Goal: Task Accomplishment & Management: Use online tool/utility

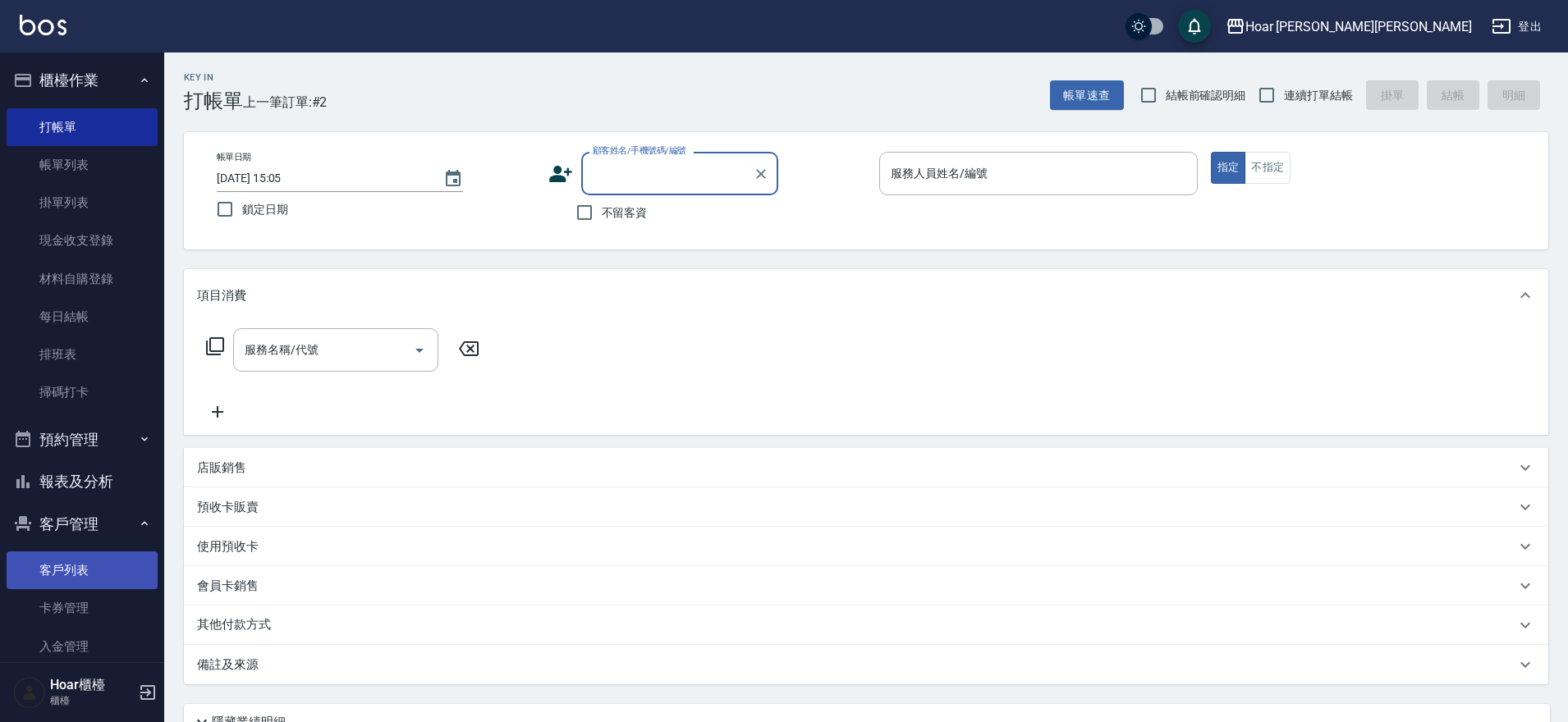
click at [69, 579] on link "客戶列表" at bounding box center [81, 570] width 151 height 38
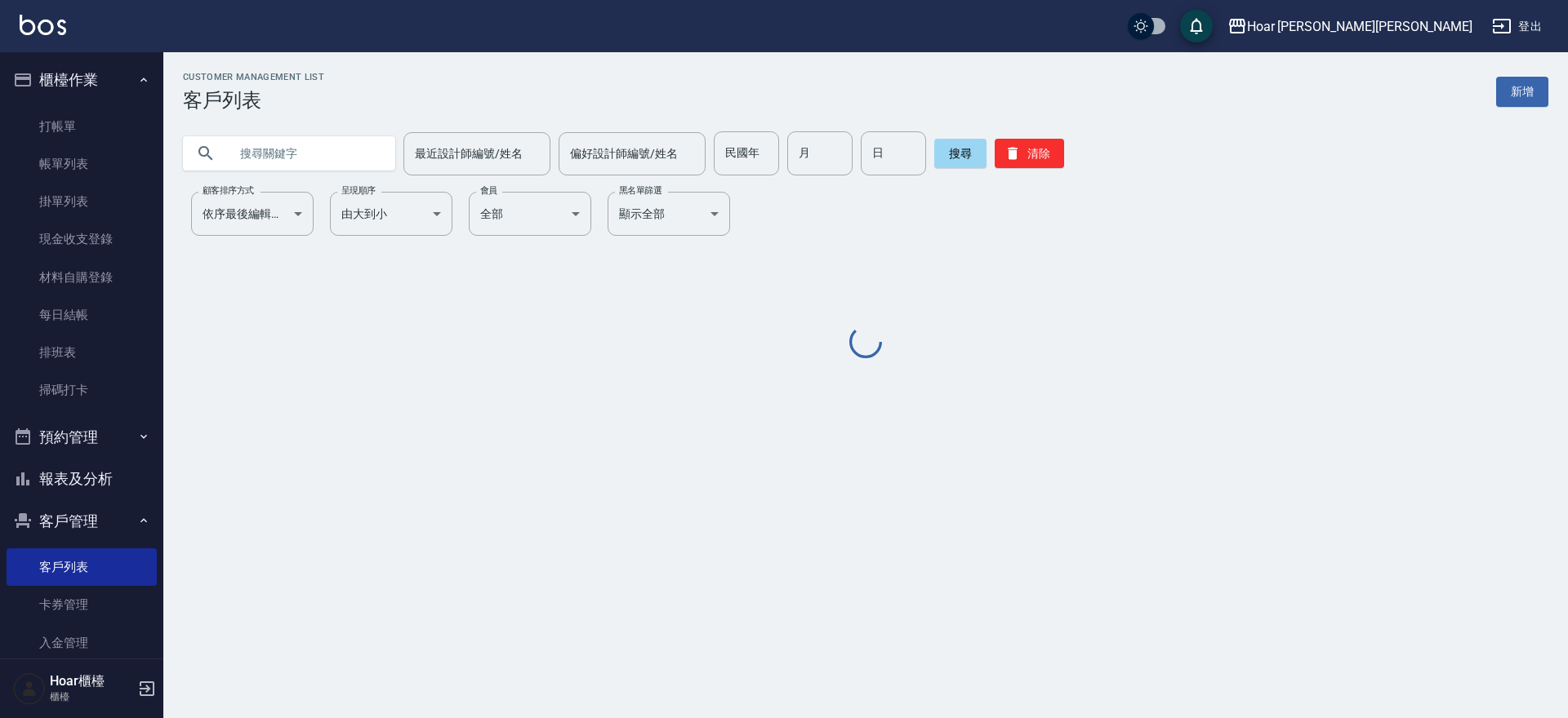
click at [354, 142] on input "text" at bounding box center [305, 153] width 153 height 44
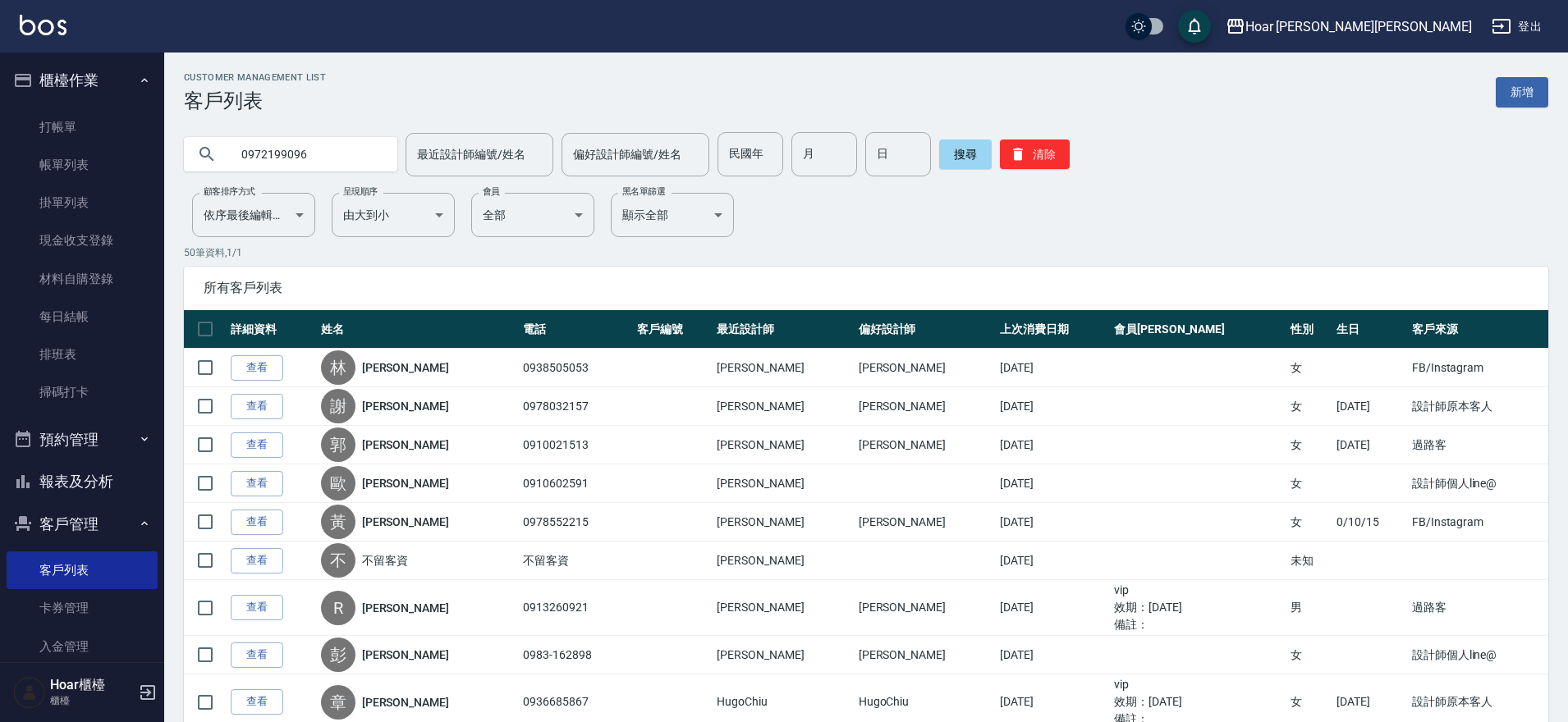
type input "0972199096"
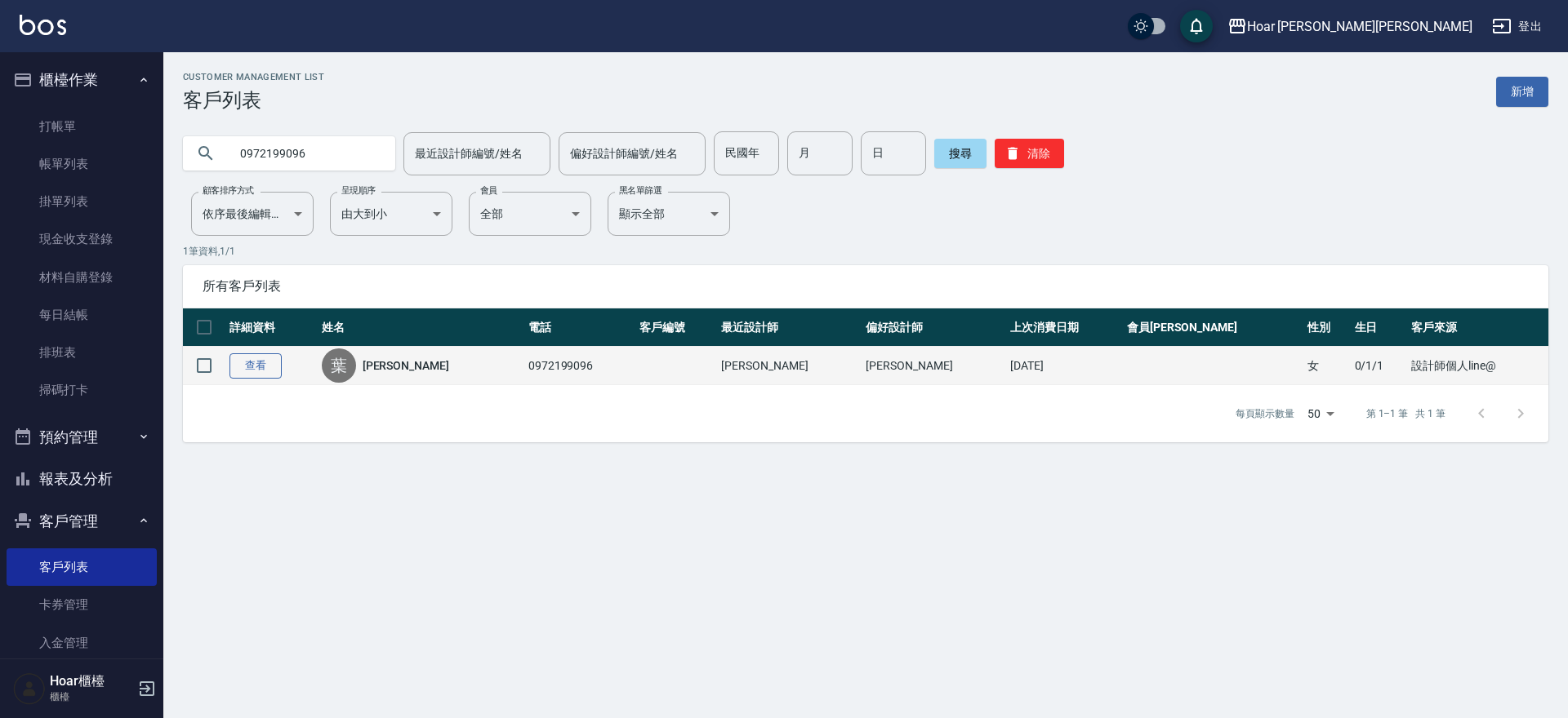
click at [267, 366] on link "查看" at bounding box center [256, 366] width 53 height 25
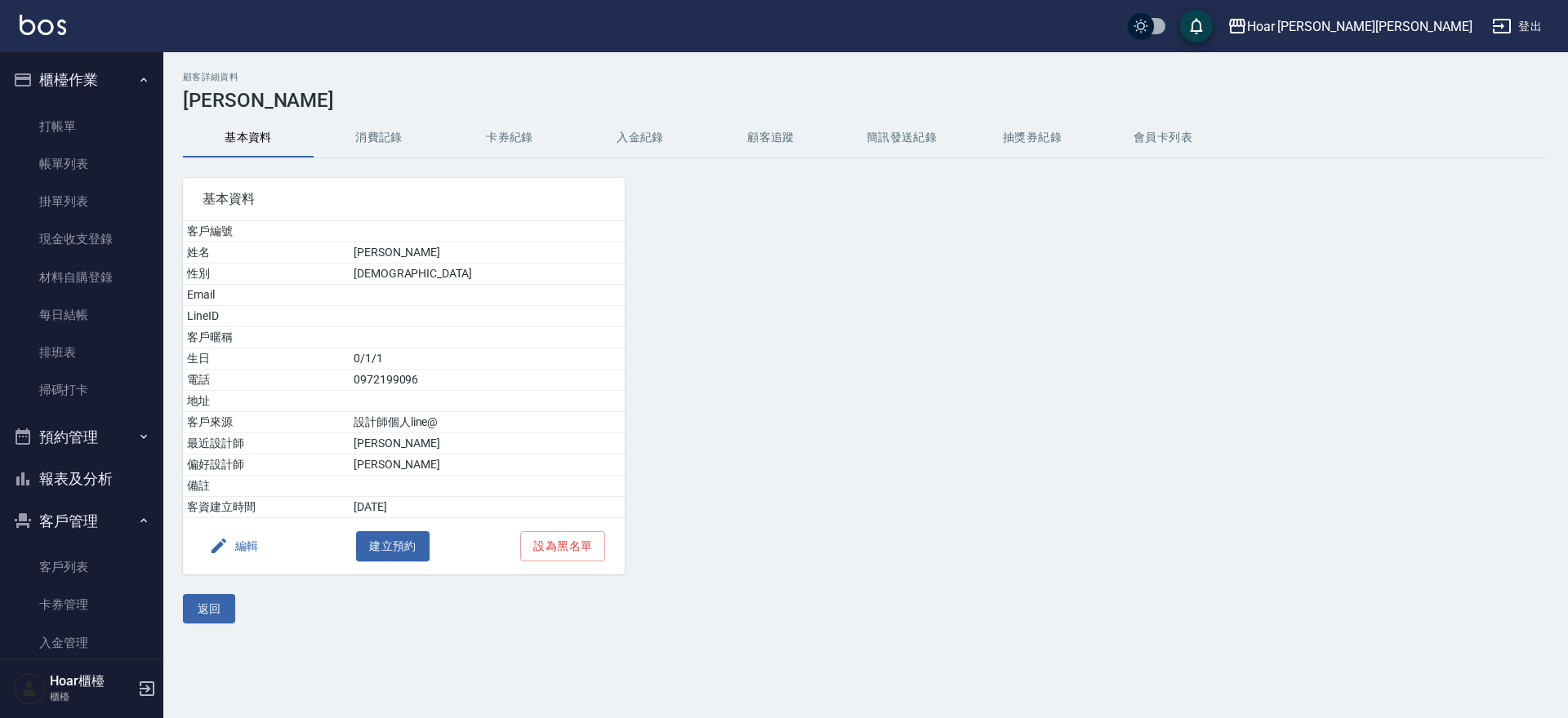
click at [385, 136] on button "消費記錄" at bounding box center [379, 138] width 131 height 39
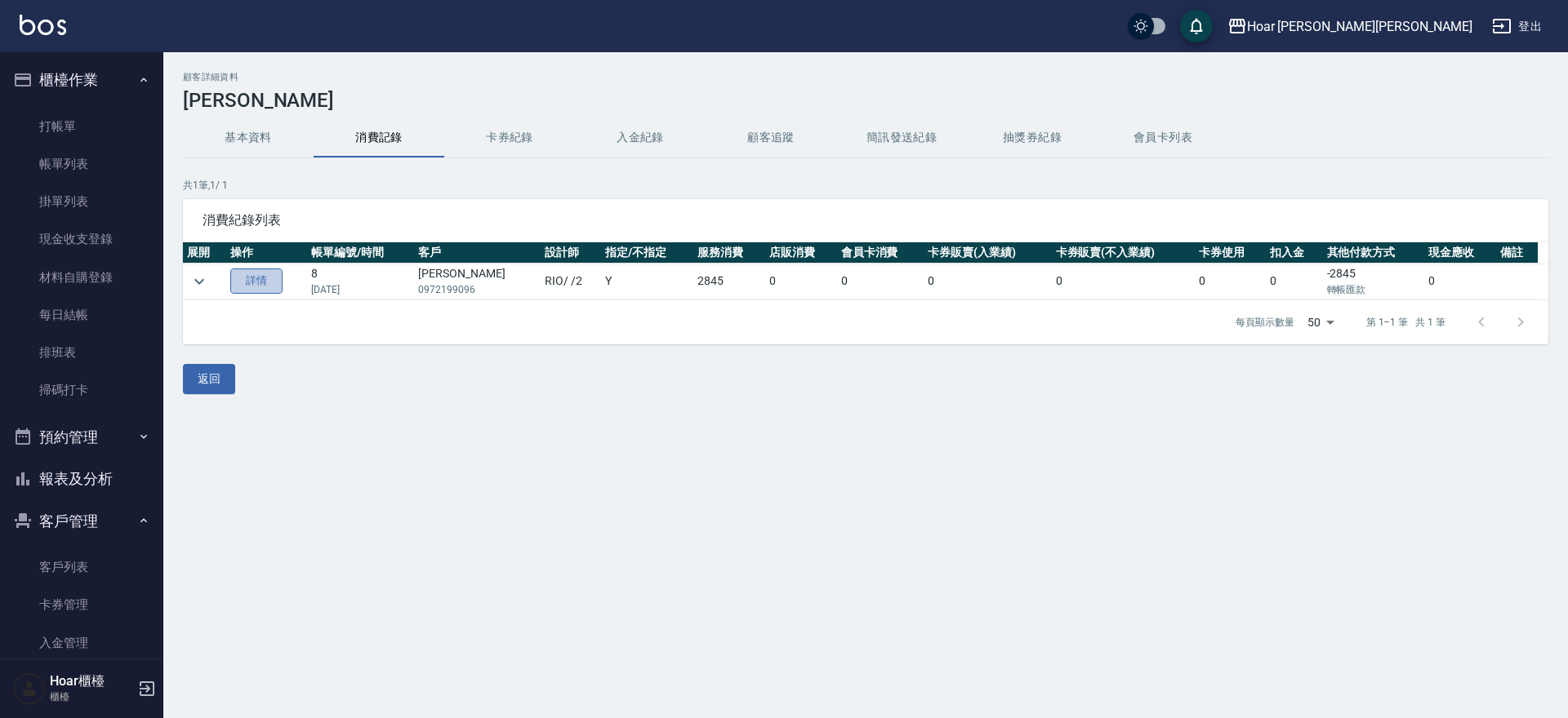
click at [257, 280] on link "詳情" at bounding box center [257, 281] width 53 height 25
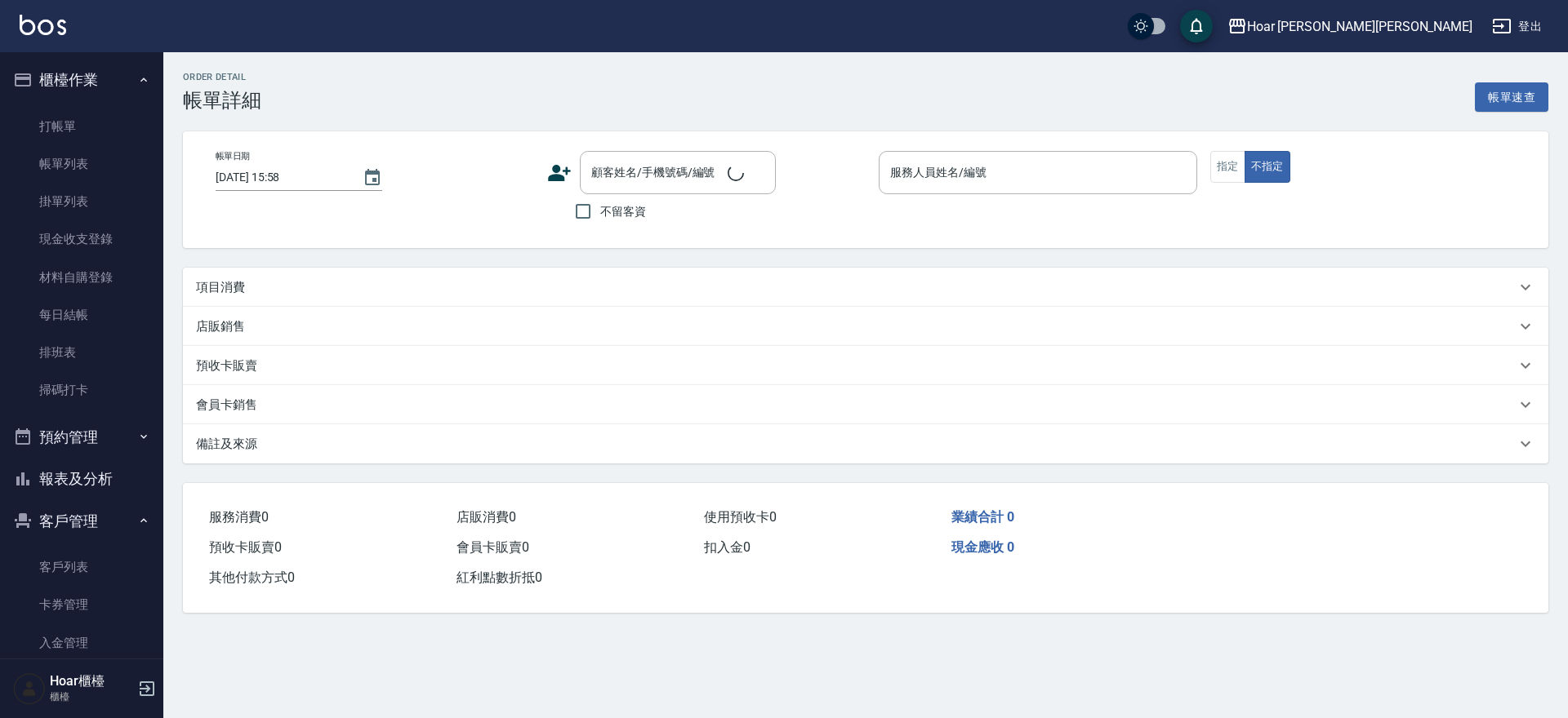
type input "[DATE] 16:22"
type input "RIO-2"
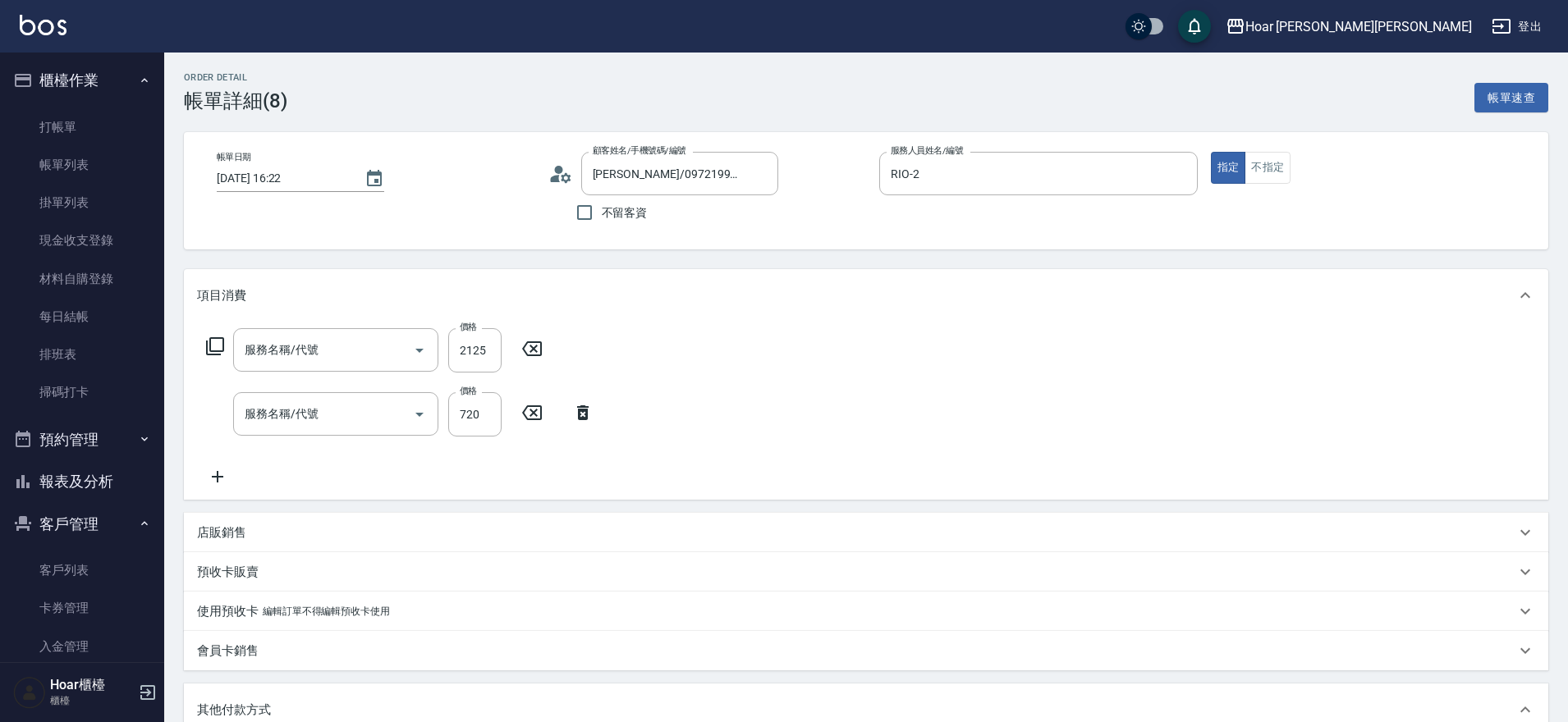
type input "[PERSON_NAME]/0972199096/"
type input "燙髮（捲）(301)"
type input "剪髮(201)"
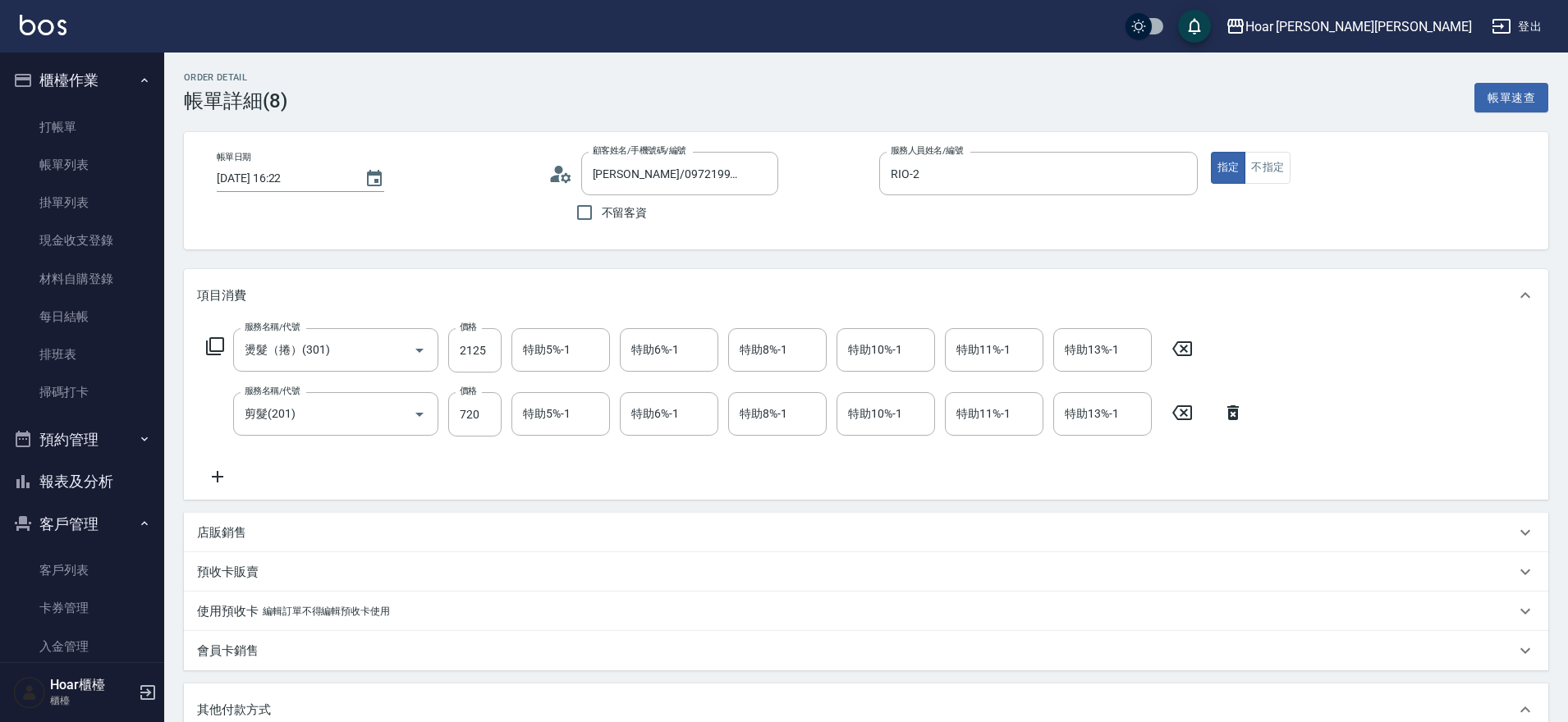
scroll to position [14, 0]
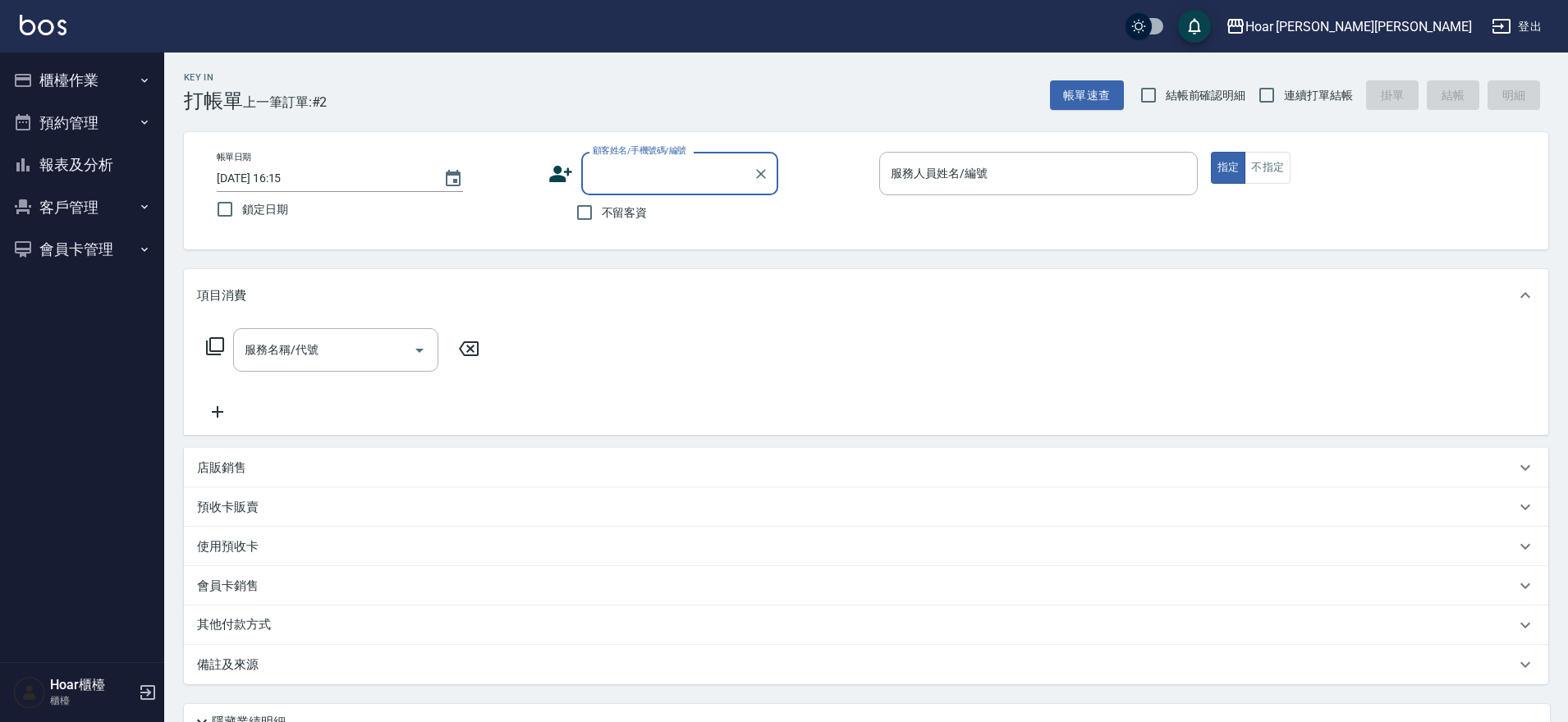
drag, startPoint x: 82, startPoint y: 212, endPoint x: 80, endPoint y: 223, distance: 11.2
click at [82, 212] on button "客戶管理" at bounding box center [81, 207] width 151 height 42
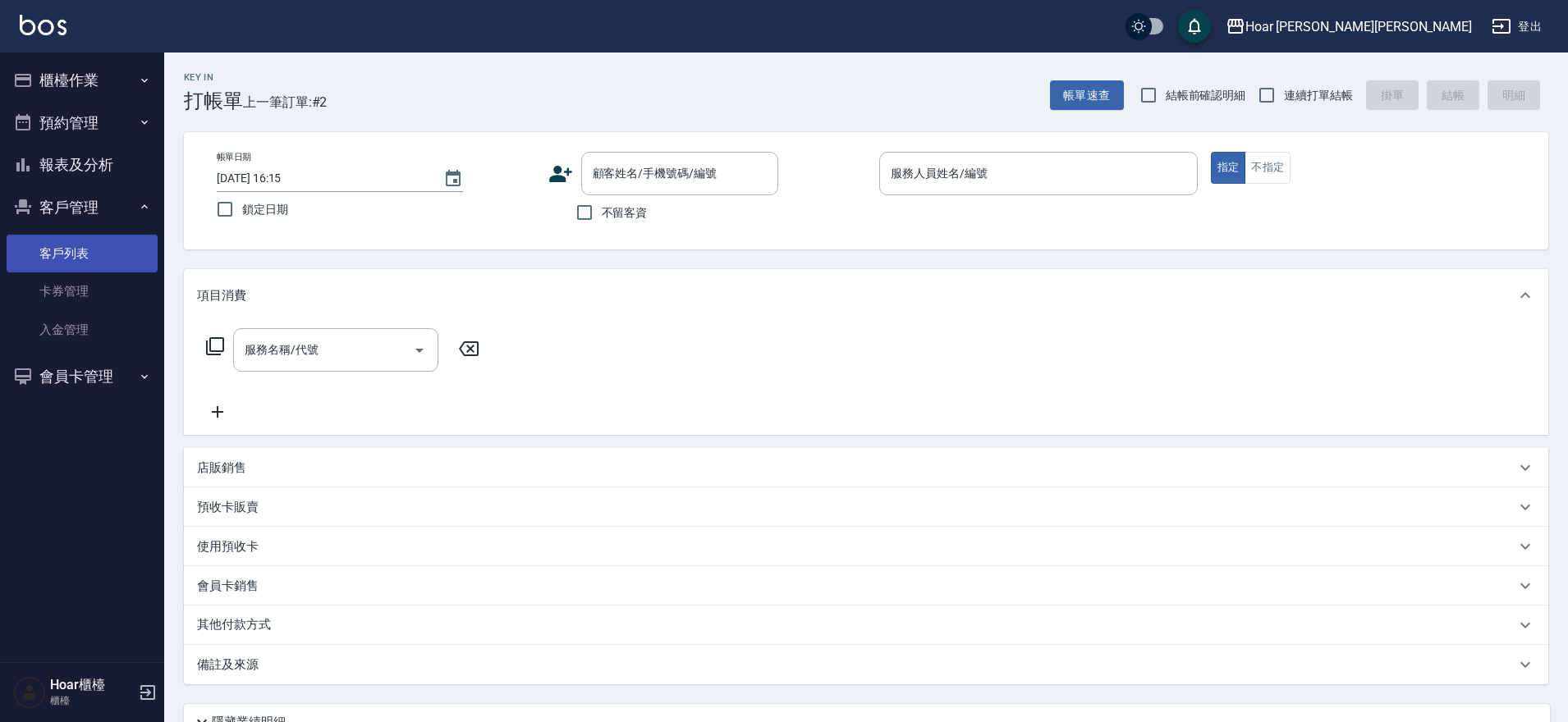
click at [92, 264] on link "客戶列表" at bounding box center [81, 253] width 151 height 38
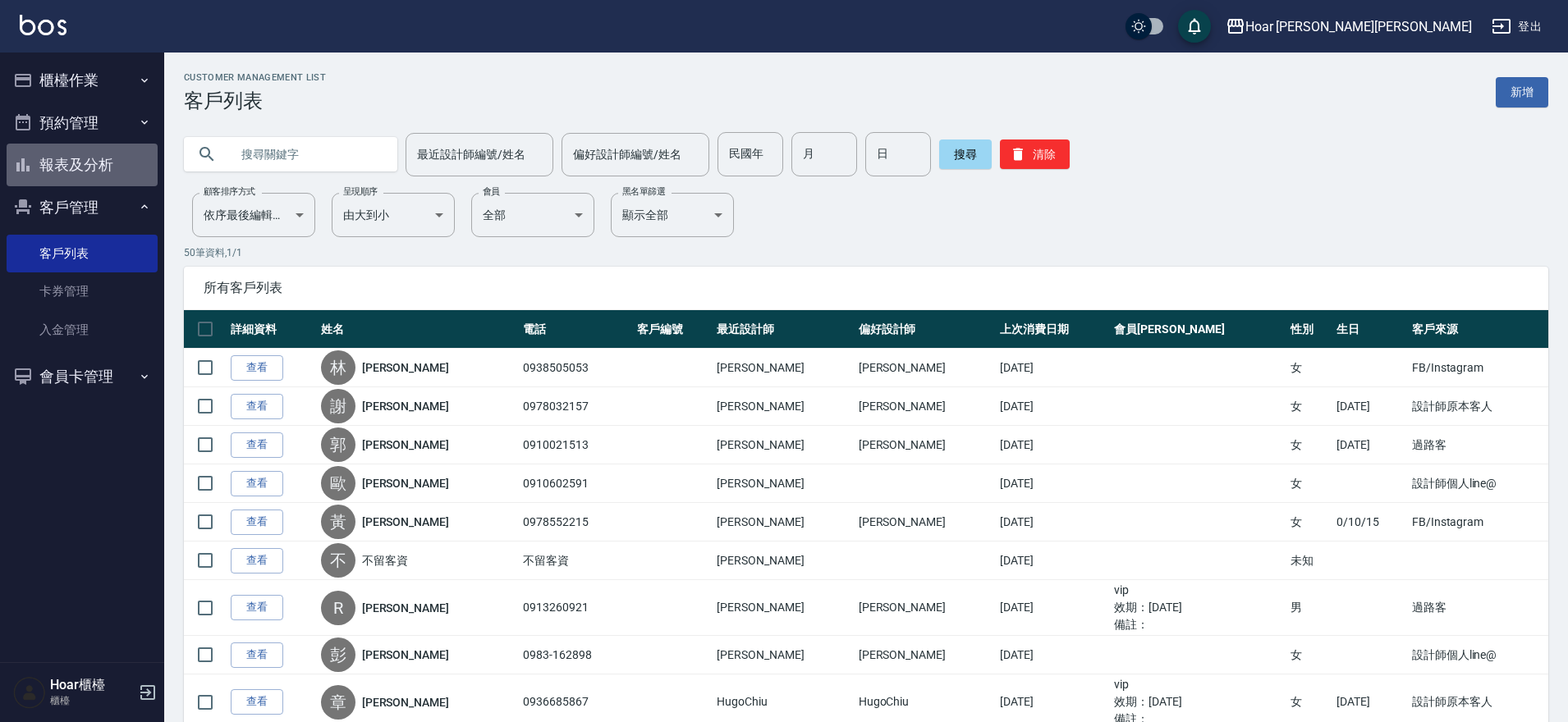
click at [56, 166] on button "報表及分析" at bounding box center [81, 165] width 151 height 42
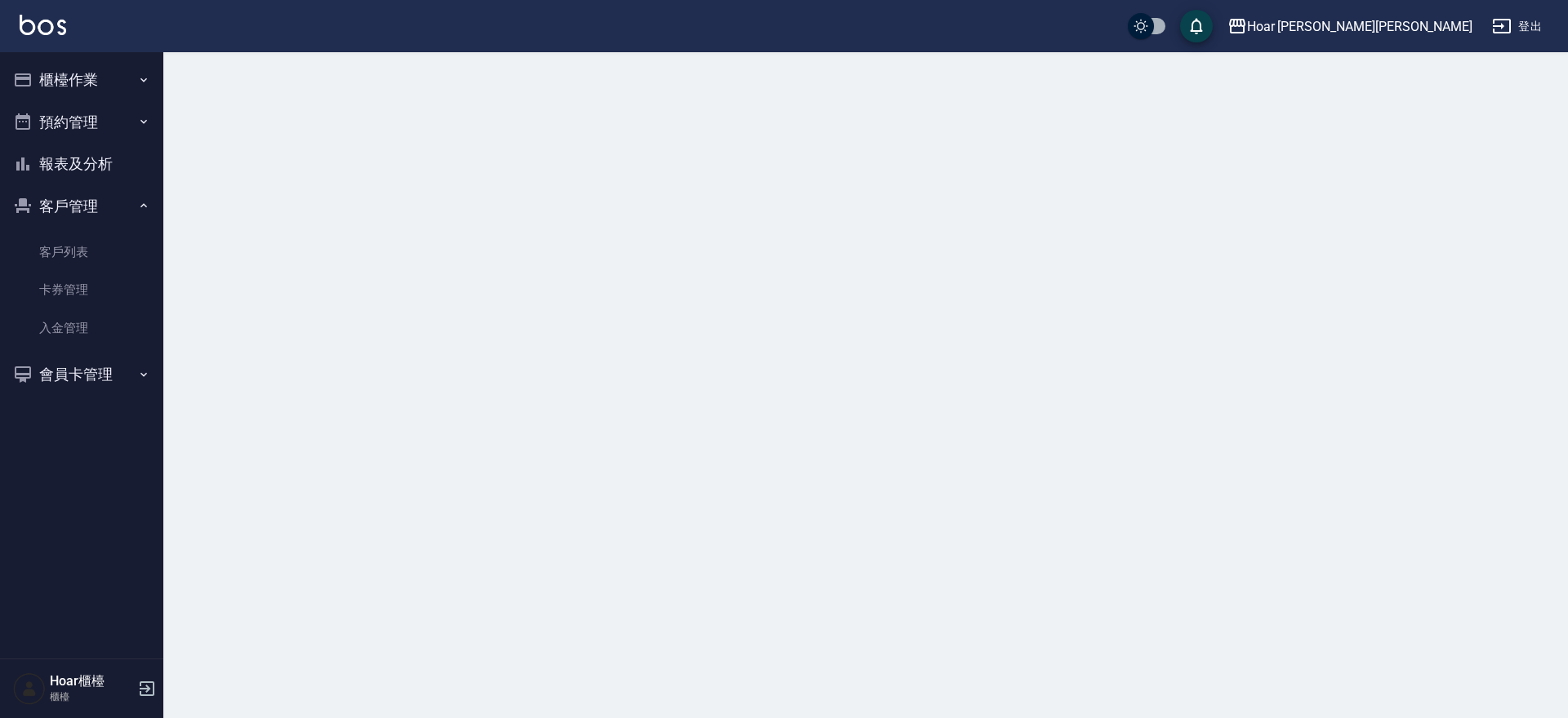
click at [72, 110] on button "預約管理" at bounding box center [81, 122] width 150 height 42
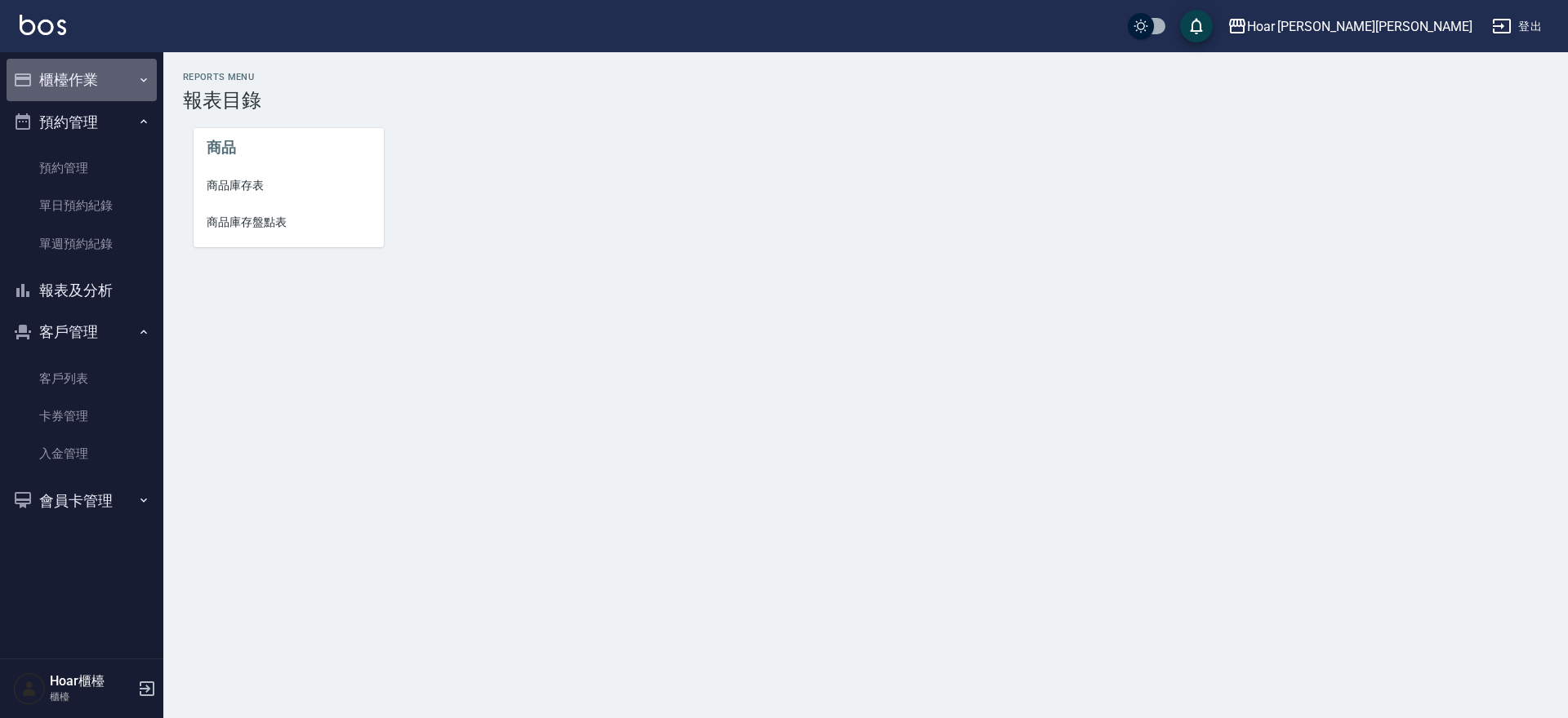
click at [82, 80] on button "櫃檯作業" at bounding box center [81, 80] width 150 height 42
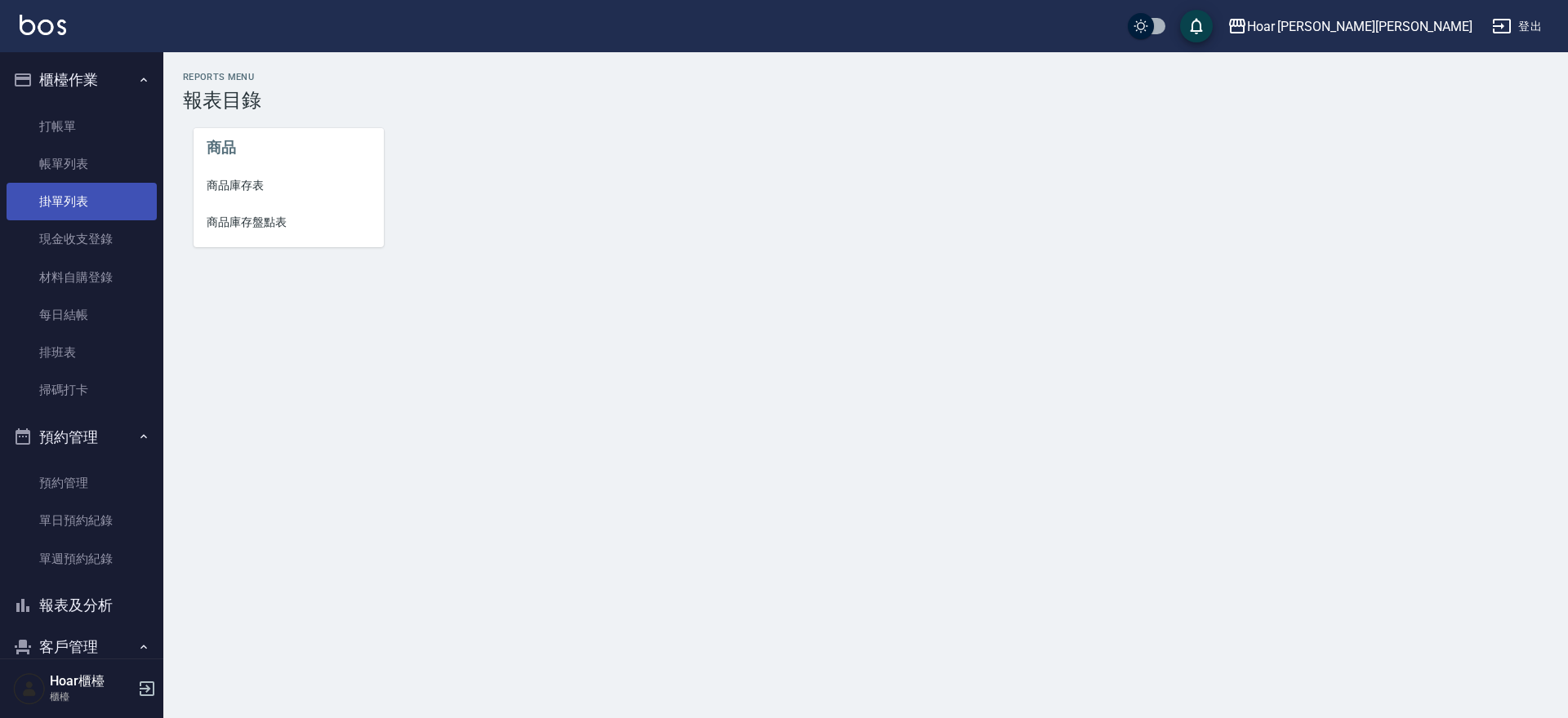
drag, startPoint x: 76, startPoint y: 207, endPoint x: 140, endPoint y: 196, distance: 64.9
click at [76, 207] on link "掛單列表" at bounding box center [81, 202] width 150 height 38
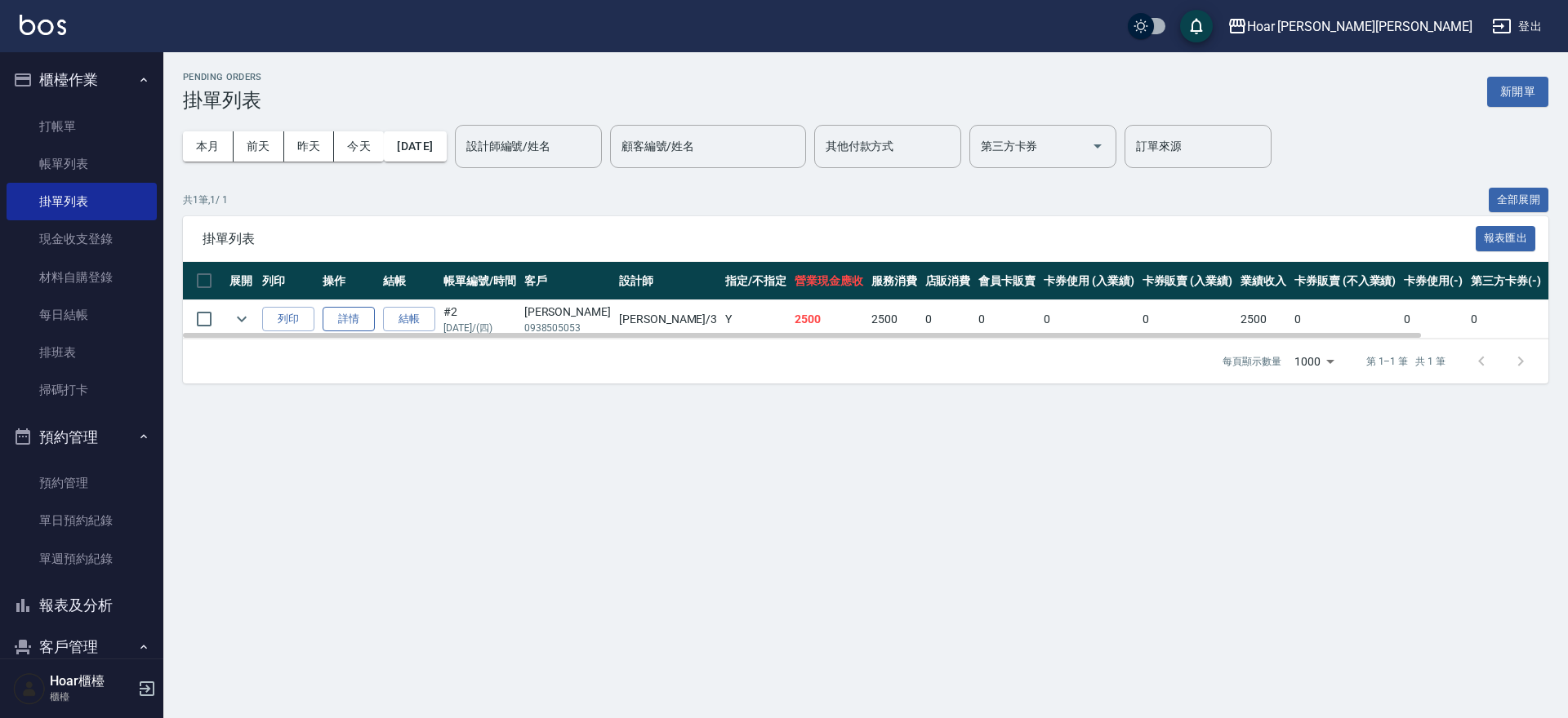
click at [338, 319] on link "詳情" at bounding box center [349, 319] width 53 height 25
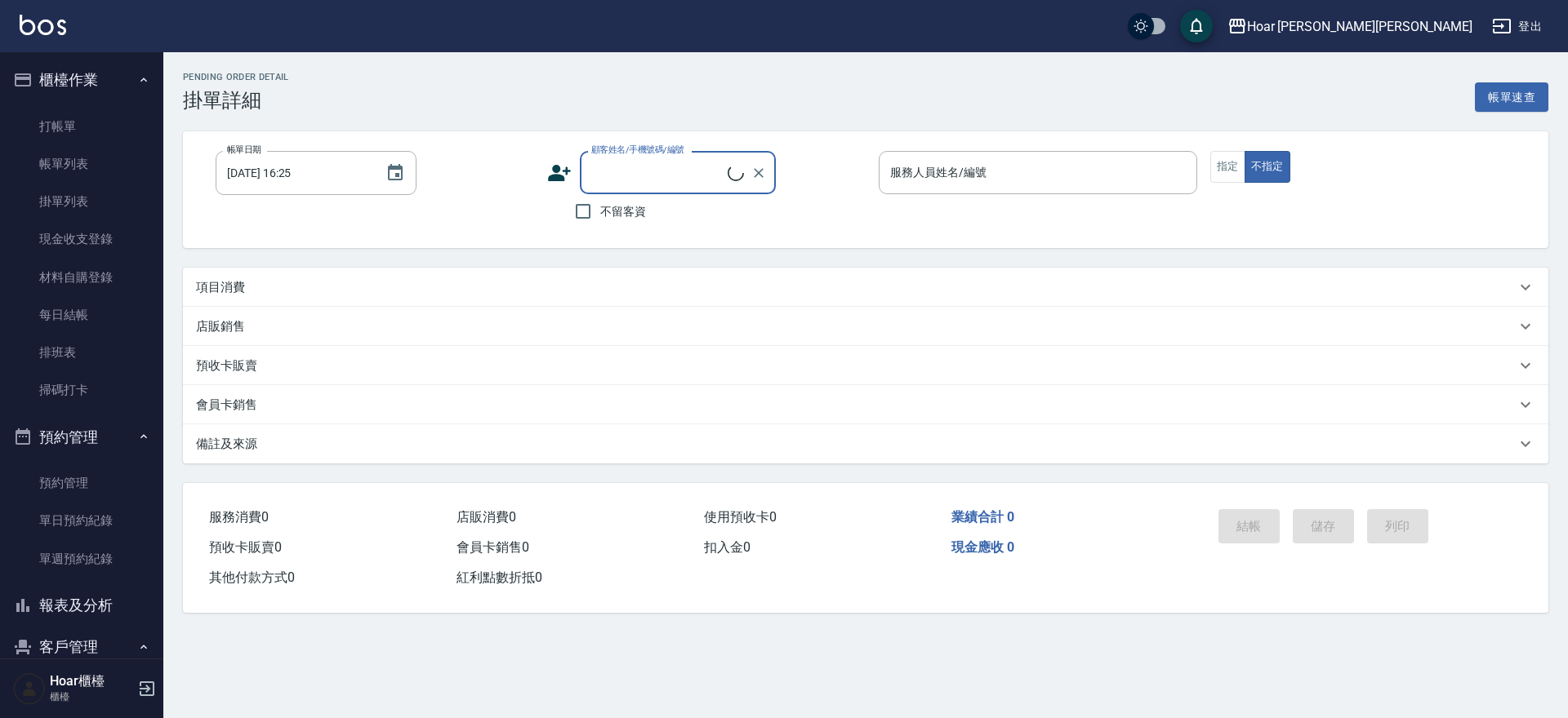
type input "[DATE] 15:05"
type input "Shami-3"
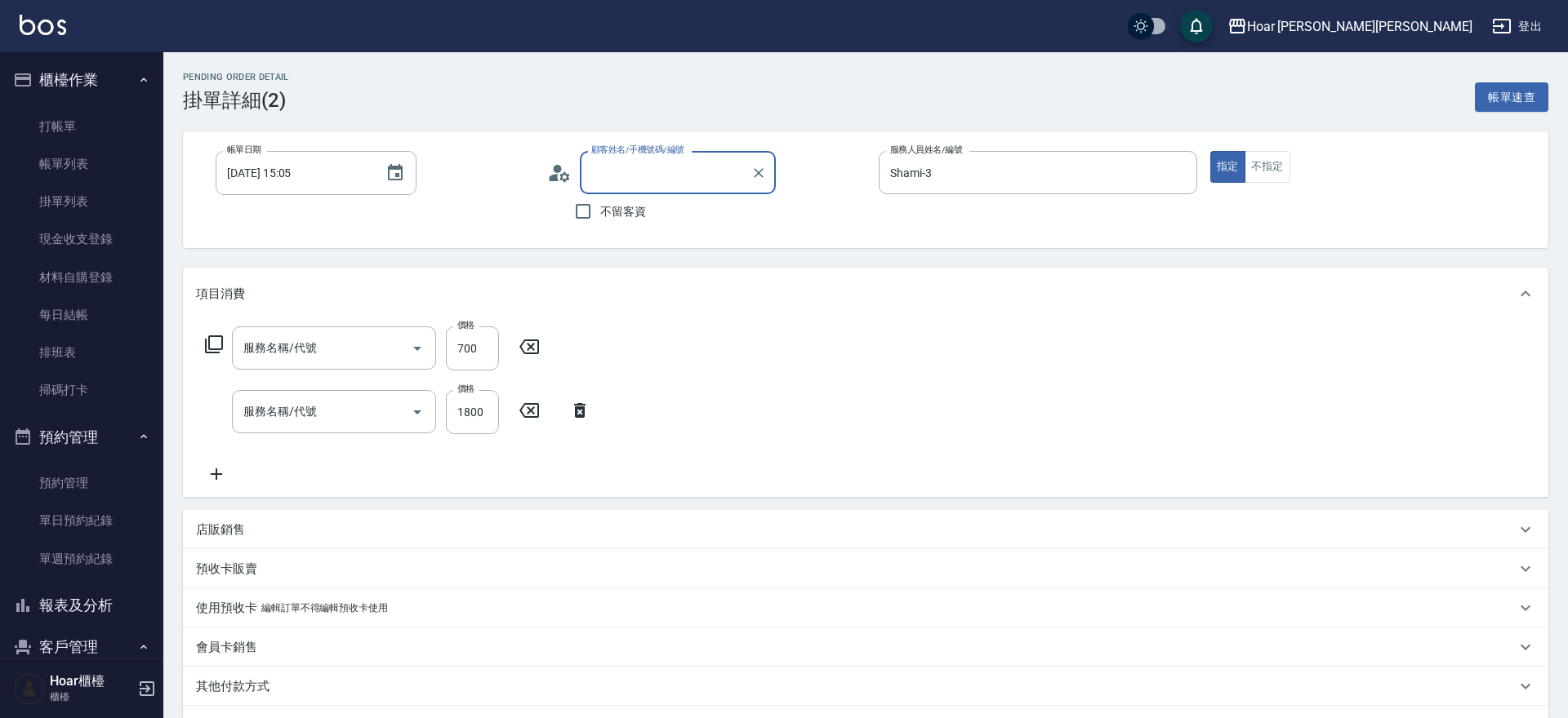
type input "剪髮(201)"
type input "燙髮（直）(302)"
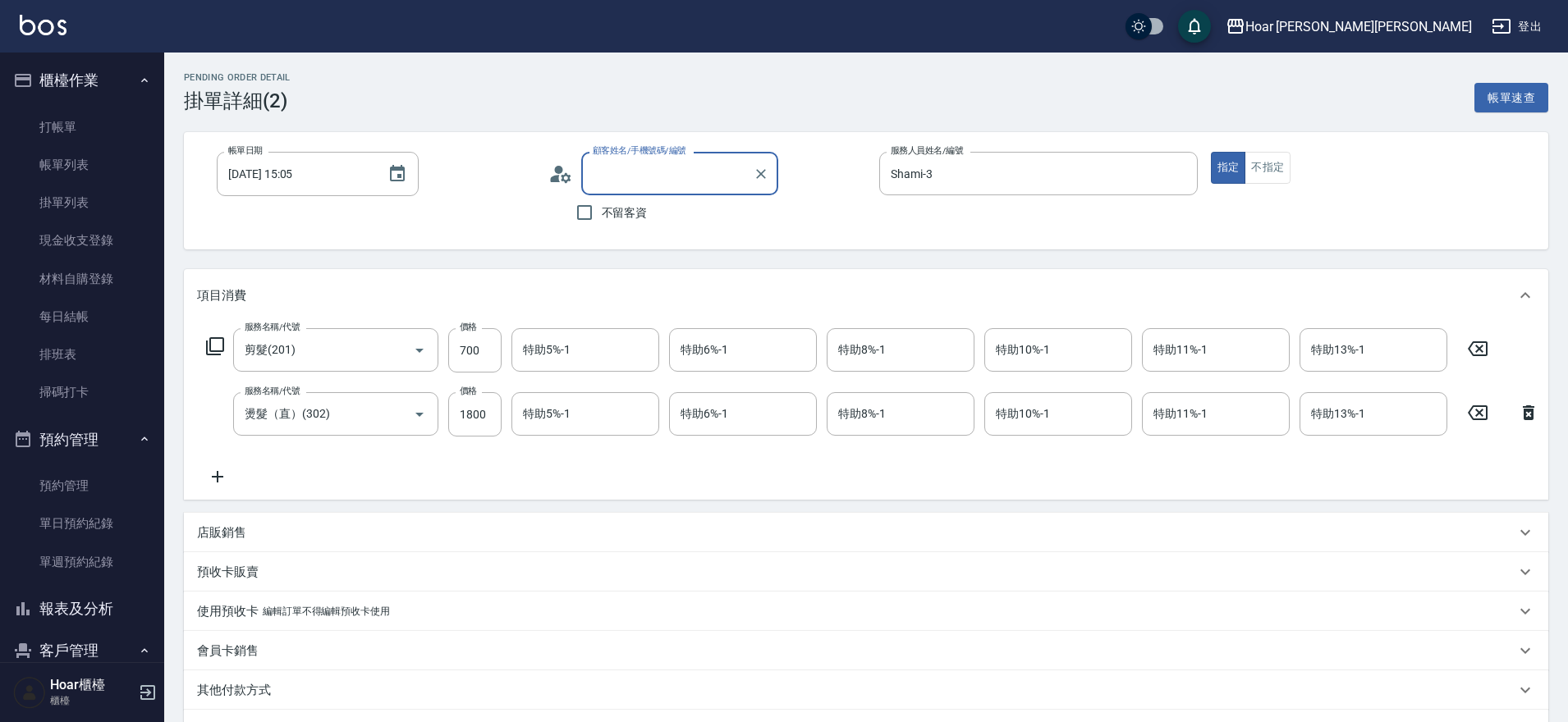
type input "林宥蓁/0938505053/"
click at [214, 477] on icon at bounding box center [217, 476] width 11 height 11
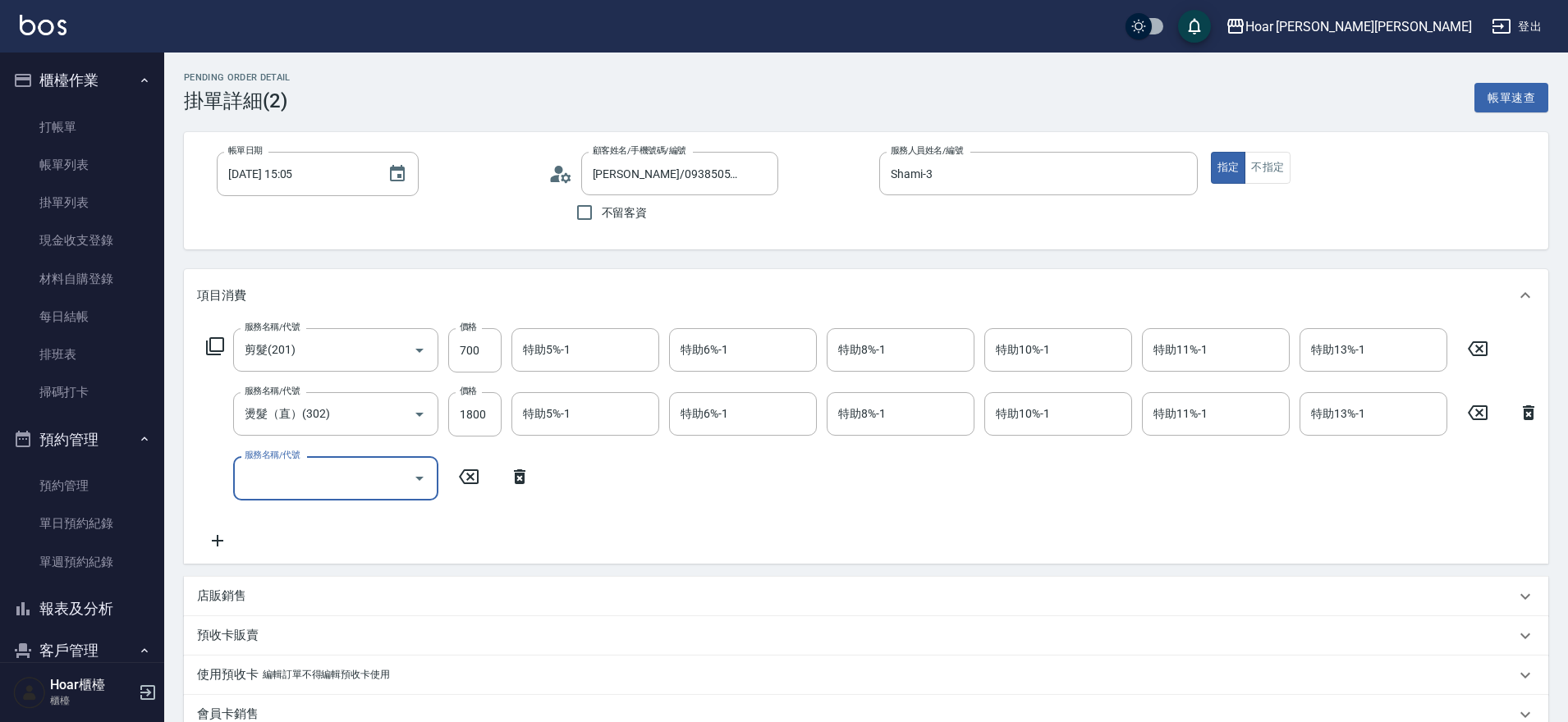
drag, startPoint x: 302, startPoint y: 483, endPoint x: 325, endPoint y: 475, distance: 24.4
click at [302, 483] on input "服務名稱/代號" at bounding box center [324, 478] width 166 height 29
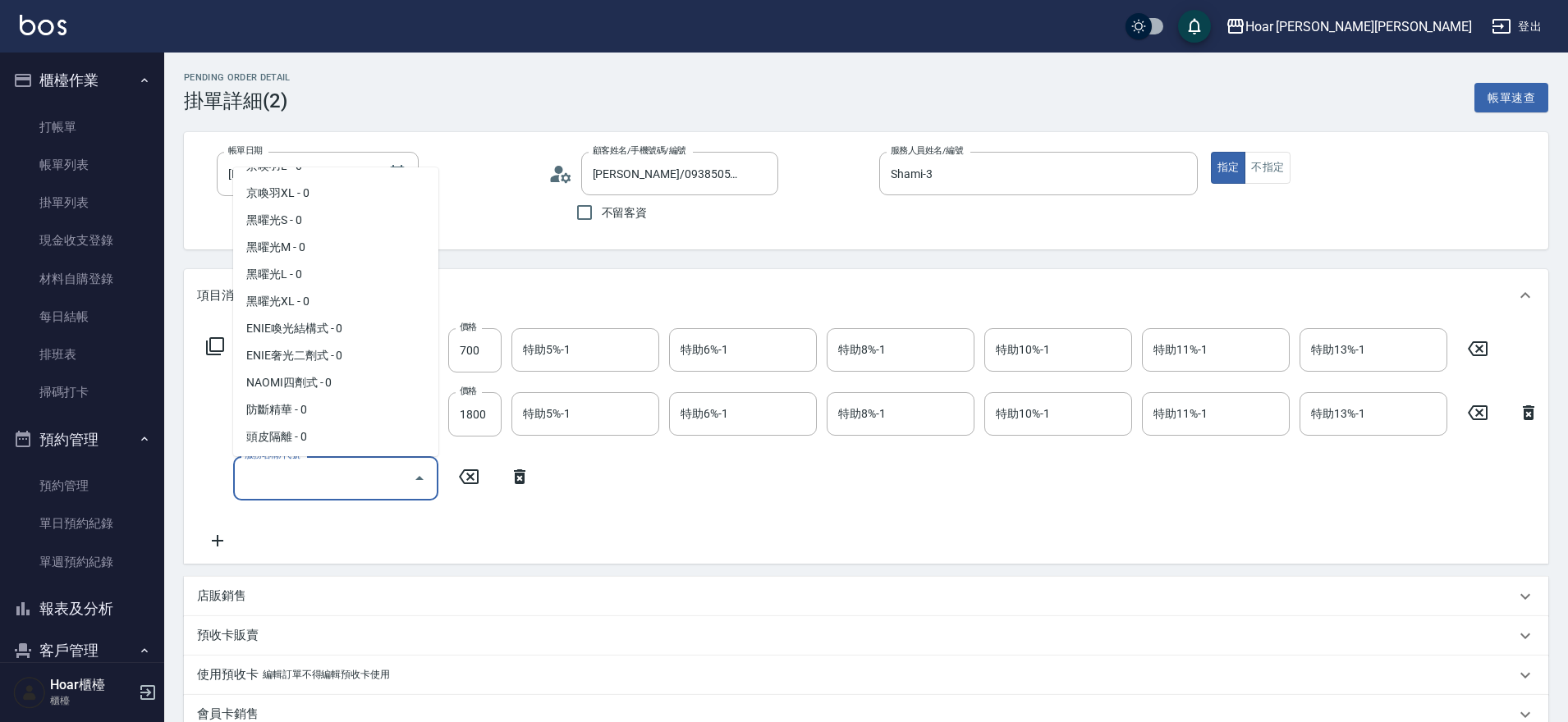
scroll to position [649, 0]
drag, startPoint x: 325, startPoint y: 328, endPoint x: 531, endPoint y: 441, distance: 235.0
click at [327, 331] on span "ENIE喚光結構式 - 0" at bounding box center [335, 324] width 205 height 27
type input "ENIE喚光結構式(609)"
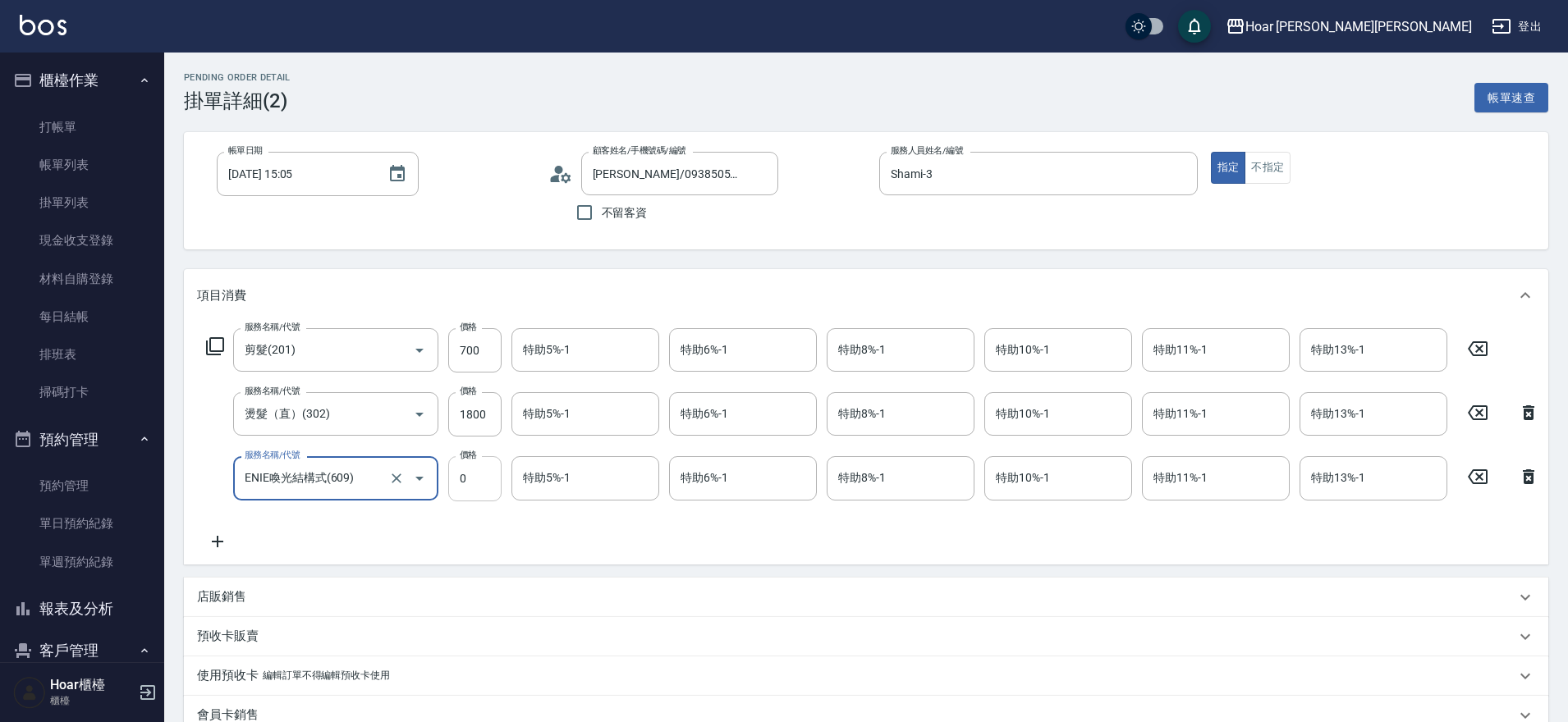
click at [474, 474] on input "0" at bounding box center [474, 479] width 54 height 44
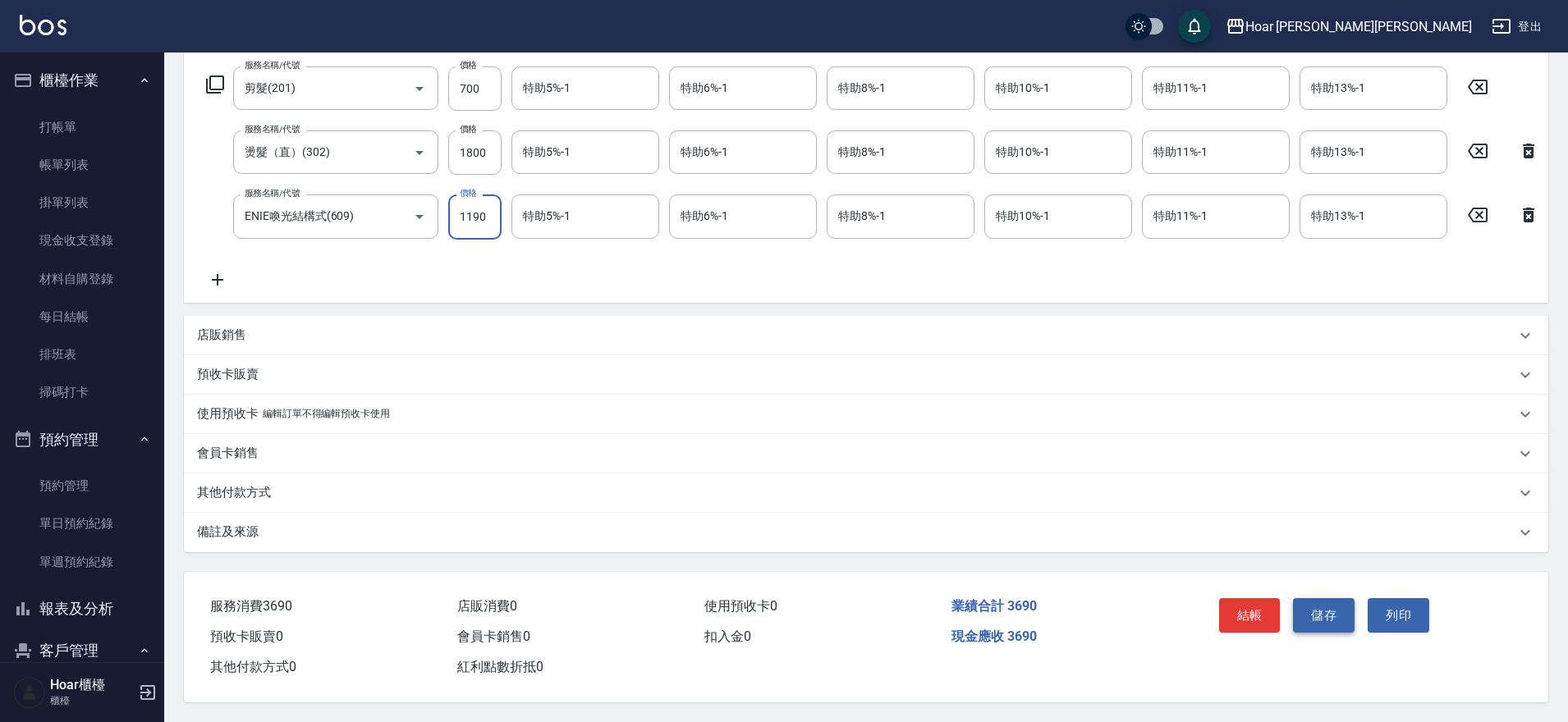
type input "1190"
click at [1327, 608] on button "儲存" at bounding box center [1324, 615] width 62 height 34
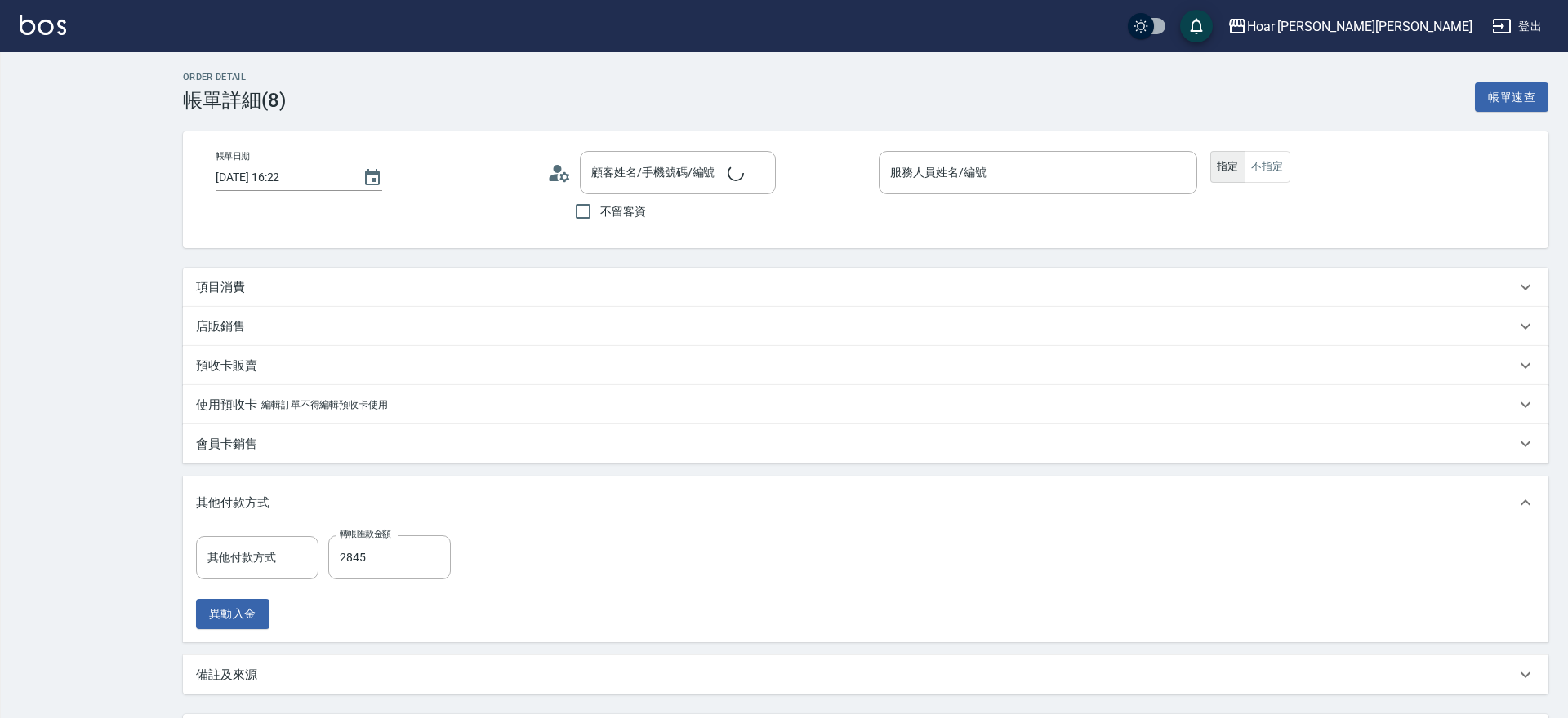
type input "RIO-2"
type input "轉帳匯款"
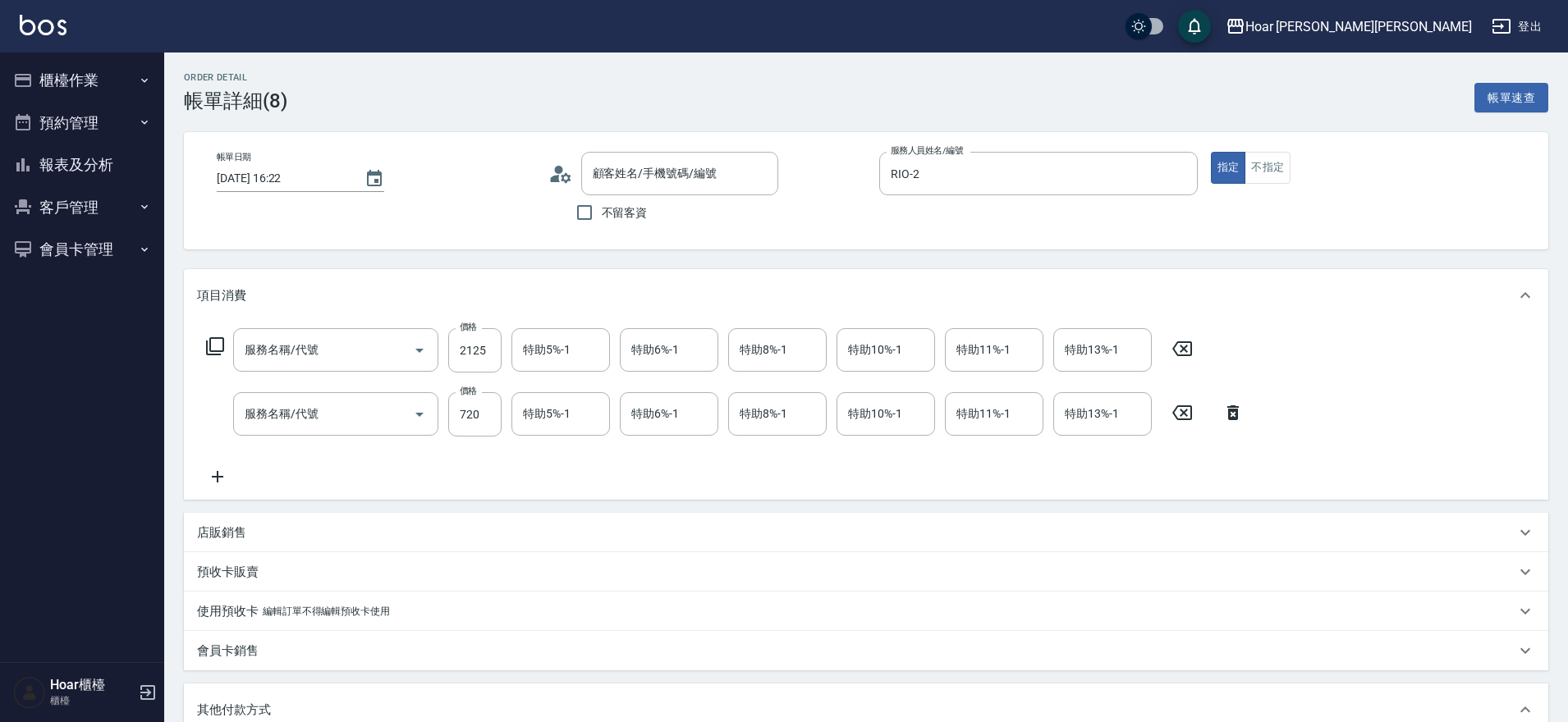
type input "燙髮（捲）(301)"
type input "剪髮(201)"
type input "[PERSON_NAME]/0972199096/"
